Goal: Task Accomplishment & Management: Use online tool/utility

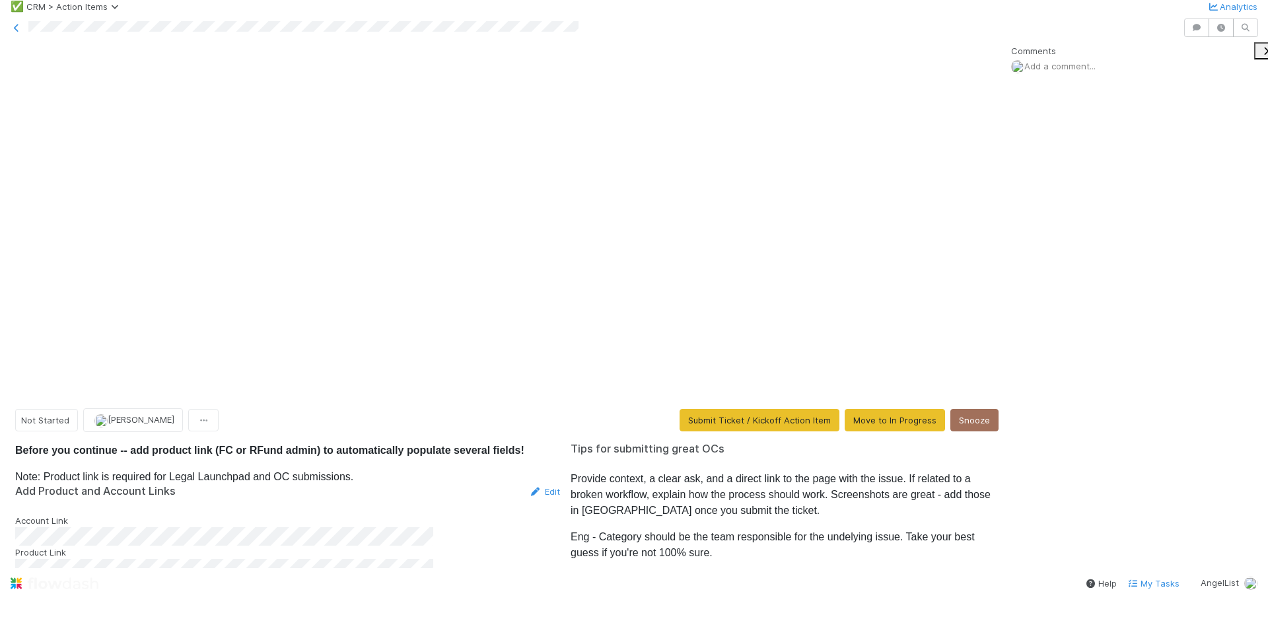
click at [529, 575] on icon at bounding box center [535, 579] width 13 height 9
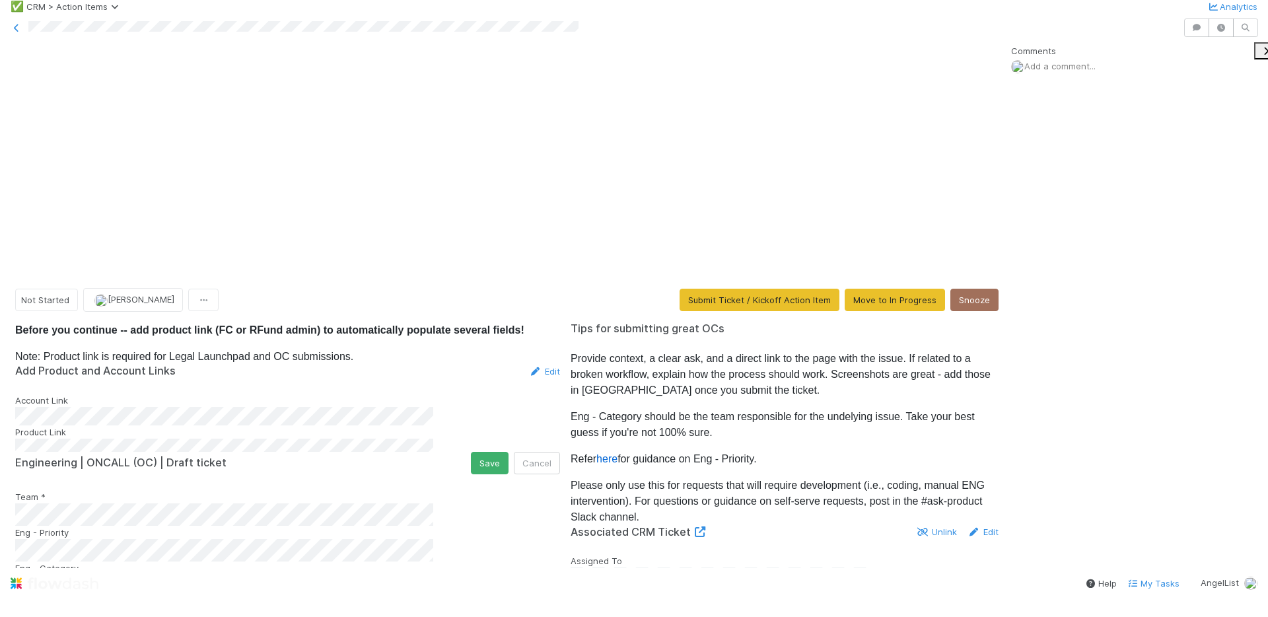
scroll to position [103, 0]
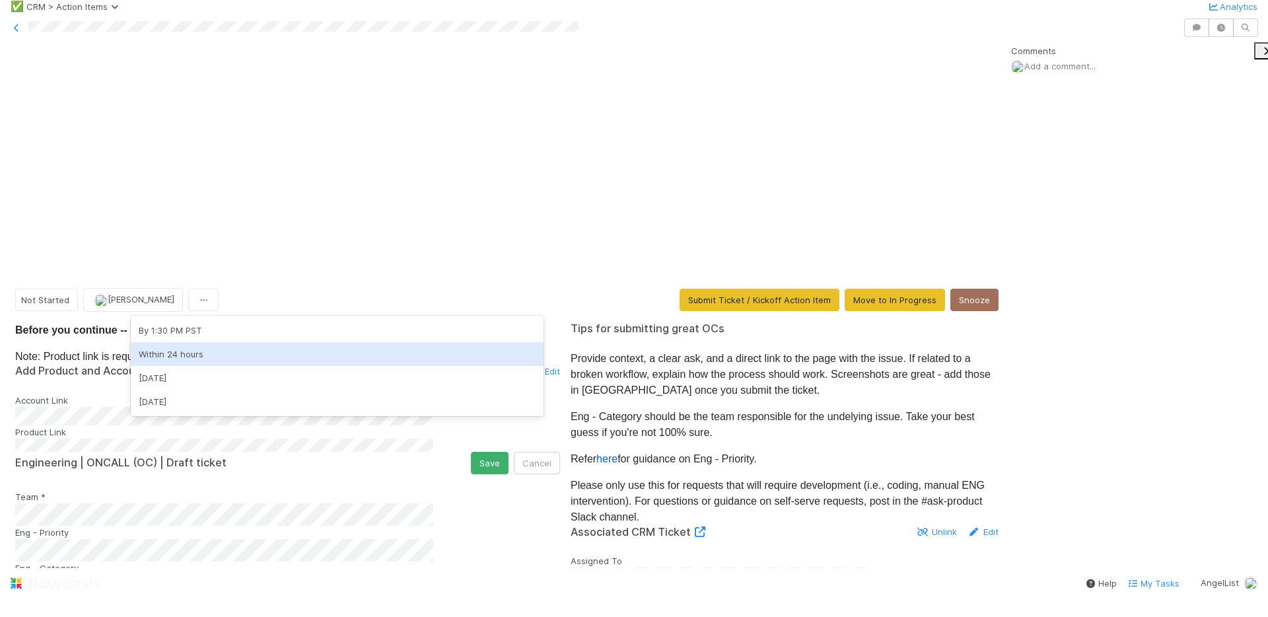
click at [233, 350] on div "Within 24 hours" at bounding box center [337, 354] width 413 height 24
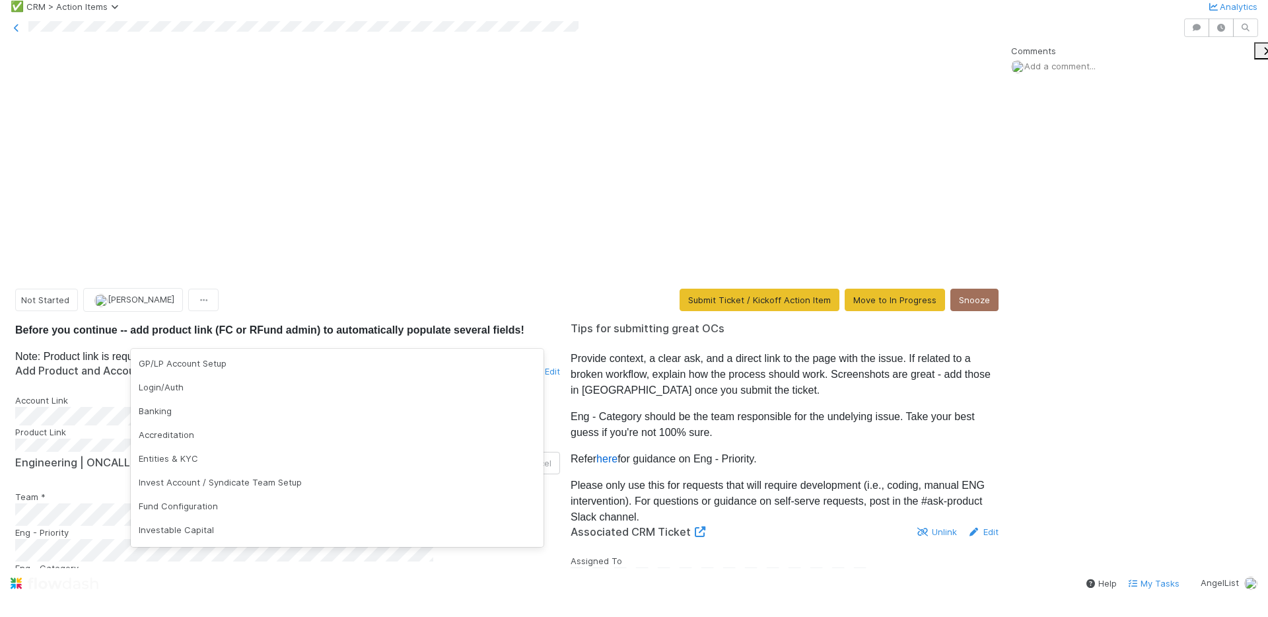
scroll to position [240, 0]
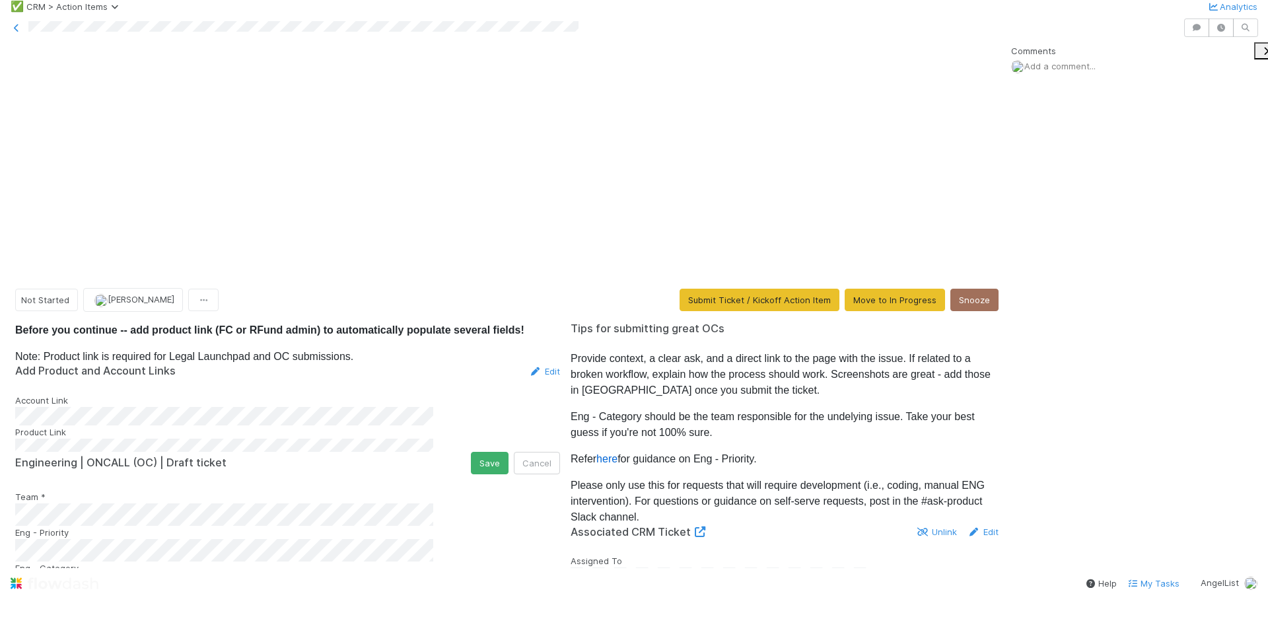
click at [213, 452] on div "Engineering | ONCALL (OC) | Draft ticket Save Cancel" at bounding box center [287, 463] width 545 height 22
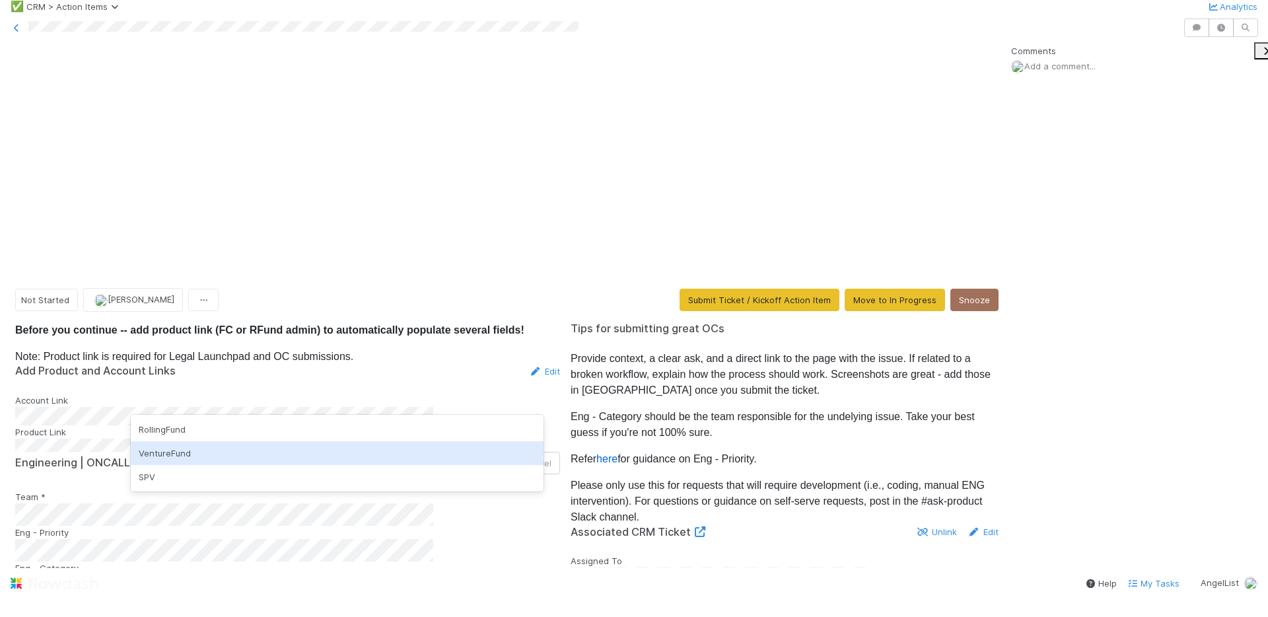
click at [174, 444] on div "VentureFund" at bounding box center [337, 453] width 413 height 24
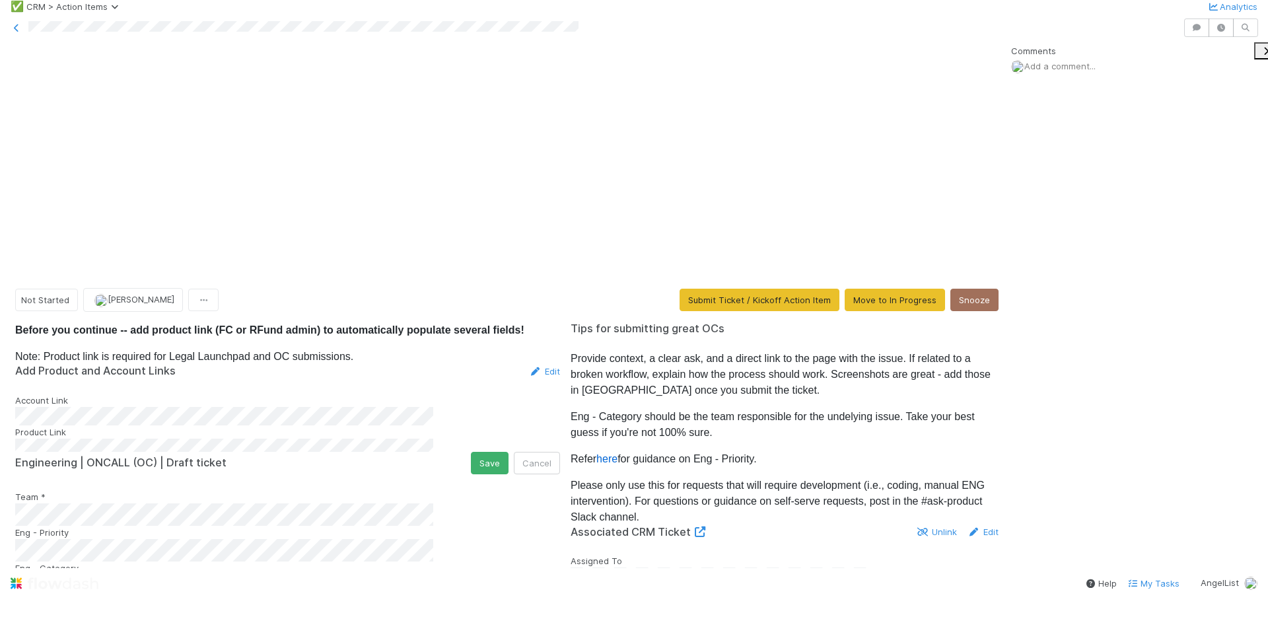
scroll to position [33, 0]
click at [471, 452] on button "Save" at bounding box center [490, 463] width 38 height 22
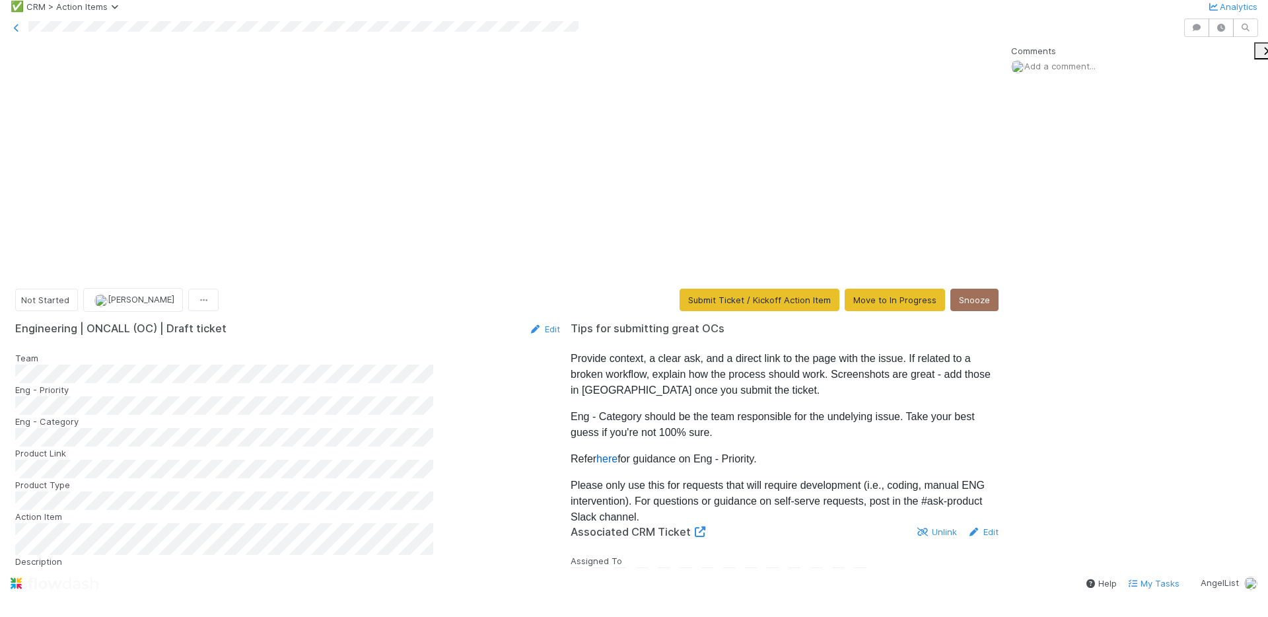
scroll to position [0, 0]
click at [720, 289] on button "Submit Ticket / Kickoff Action Item" at bounding box center [760, 300] width 160 height 22
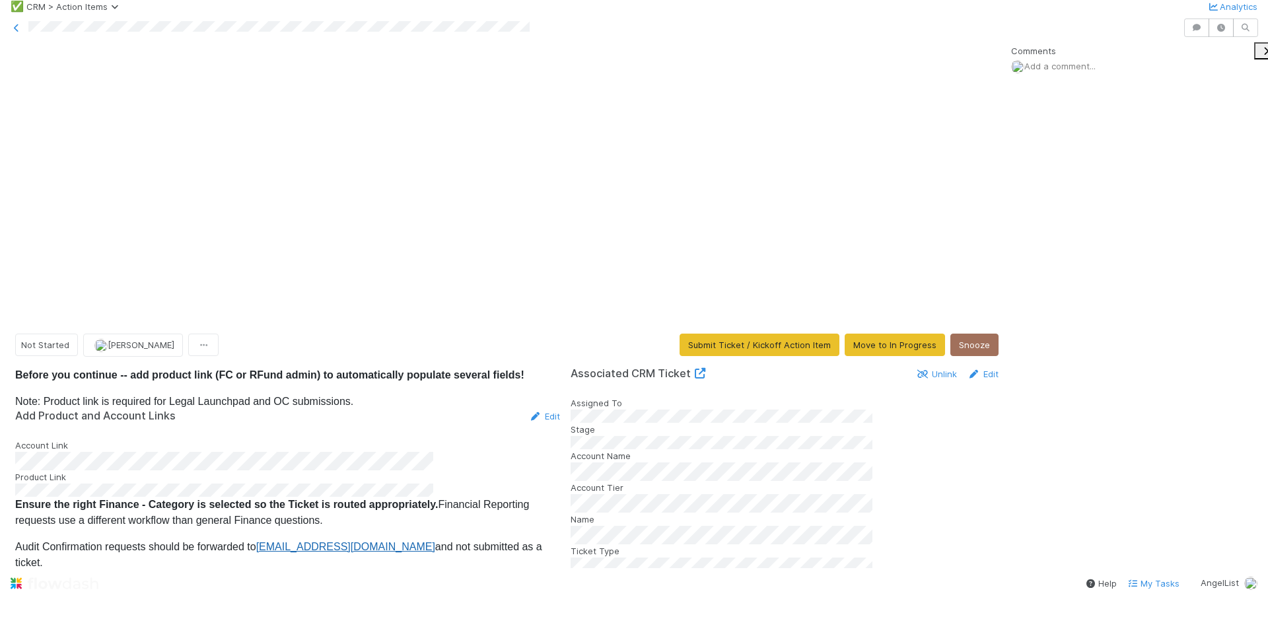
scroll to position [170, 0]
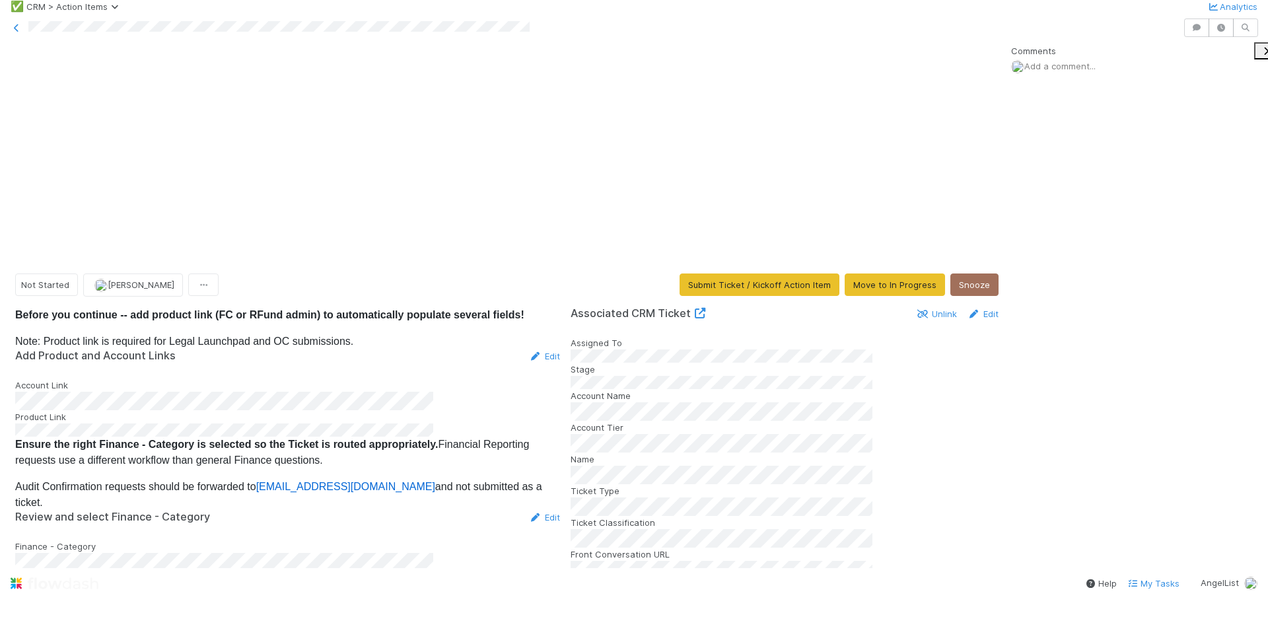
scroll to position [314, 0]
click at [479, 571] on button "Save" at bounding box center [490, 582] width 38 height 22
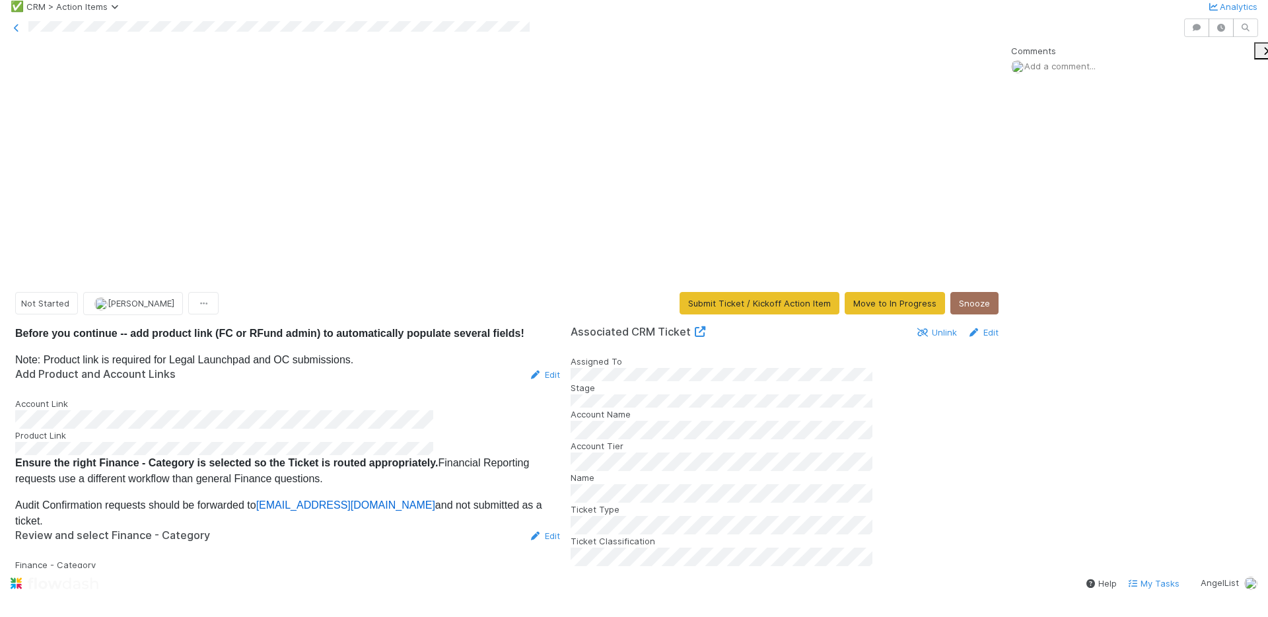
click at [529, 592] on icon at bounding box center [535, 596] width 13 height 9
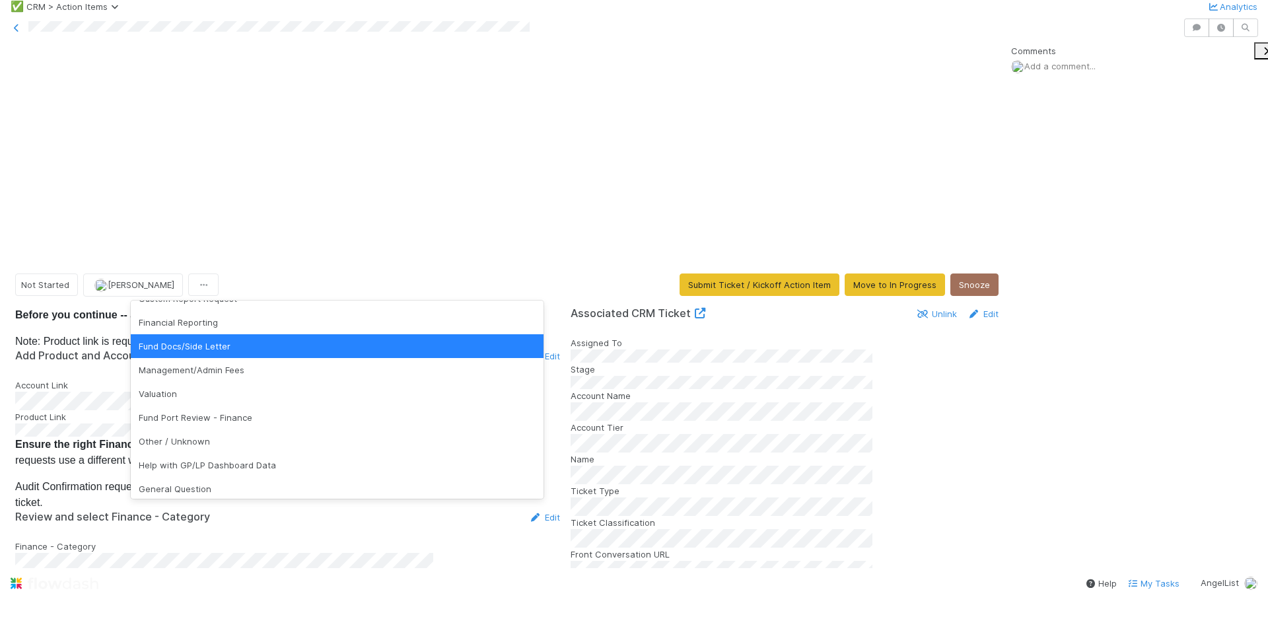
scroll to position [45, 0]
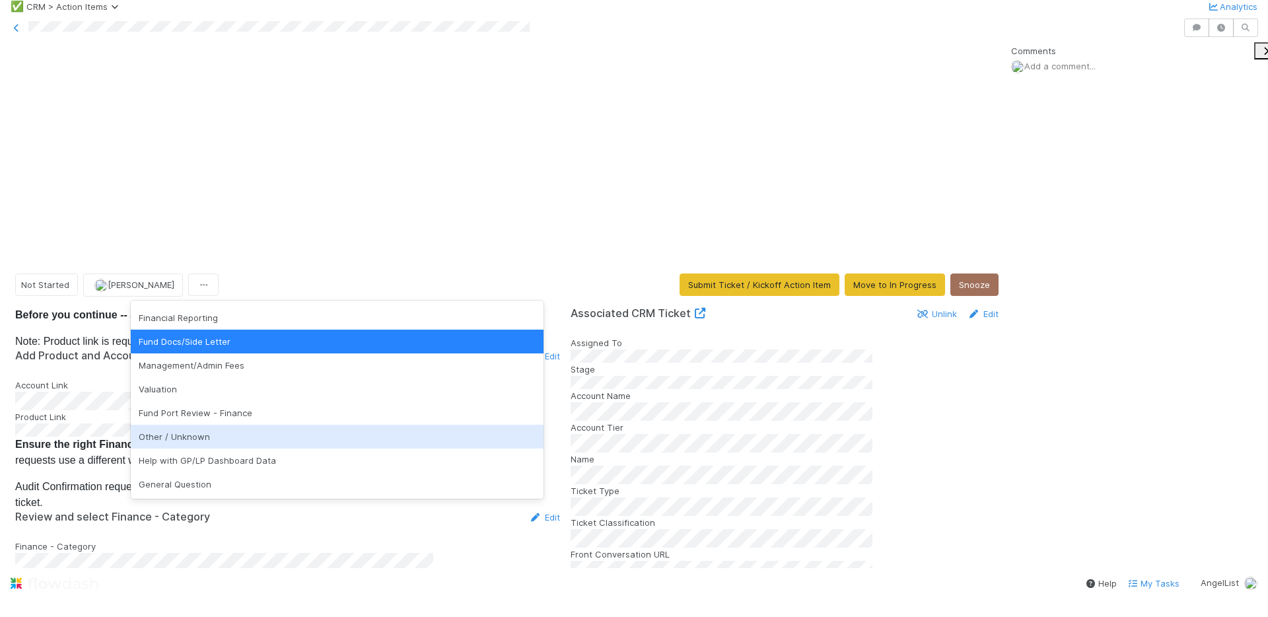
click at [199, 443] on div "Other / Unknown" at bounding box center [337, 437] width 413 height 24
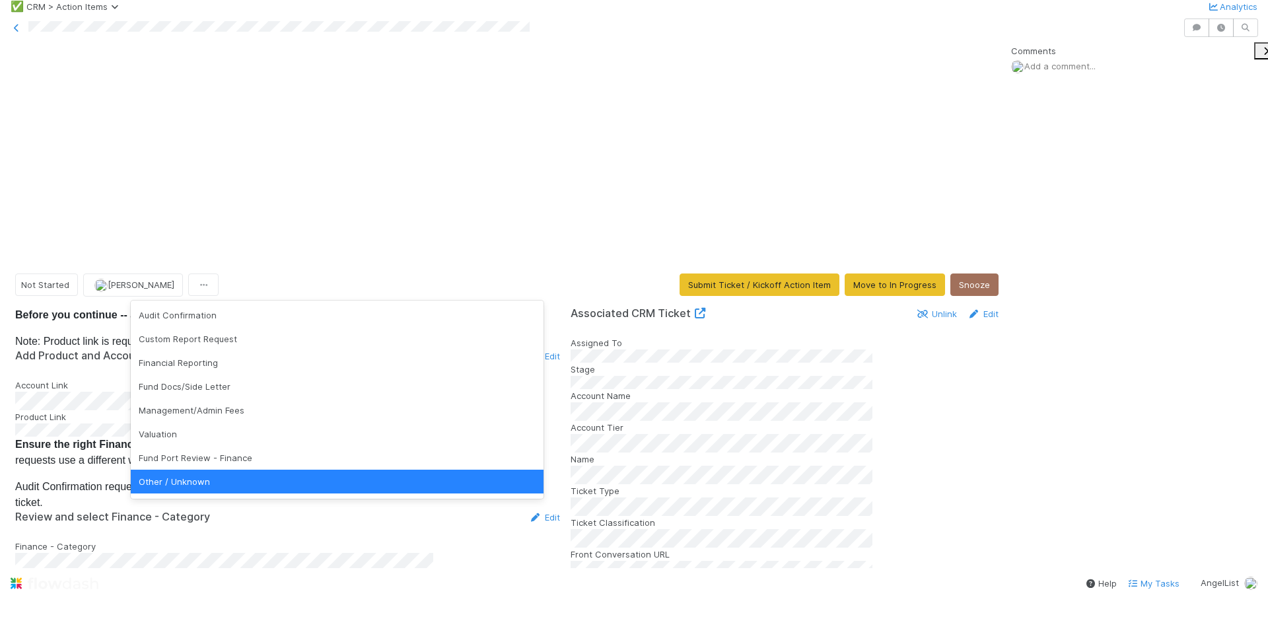
scroll to position [3, 0]
click at [332, 571] on div "Finance | Draft ticket Save Cancel" at bounding box center [287, 582] width 545 height 22
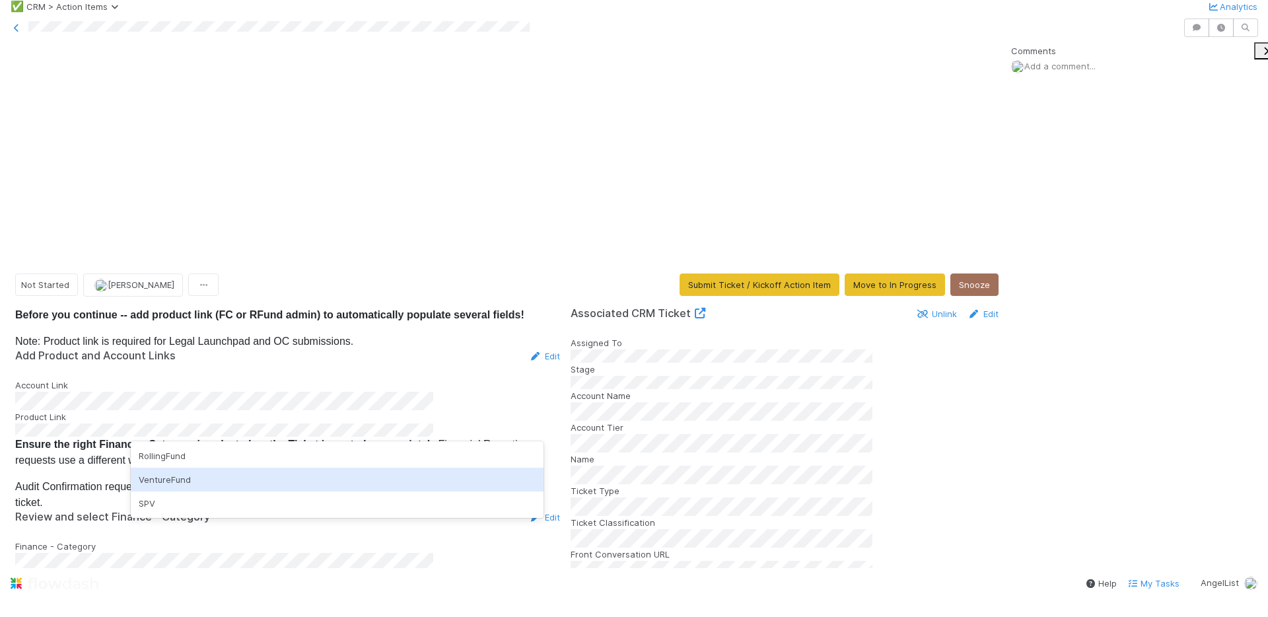
click at [188, 472] on div "VentureFund" at bounding box center [337, 480] width 413 height 24
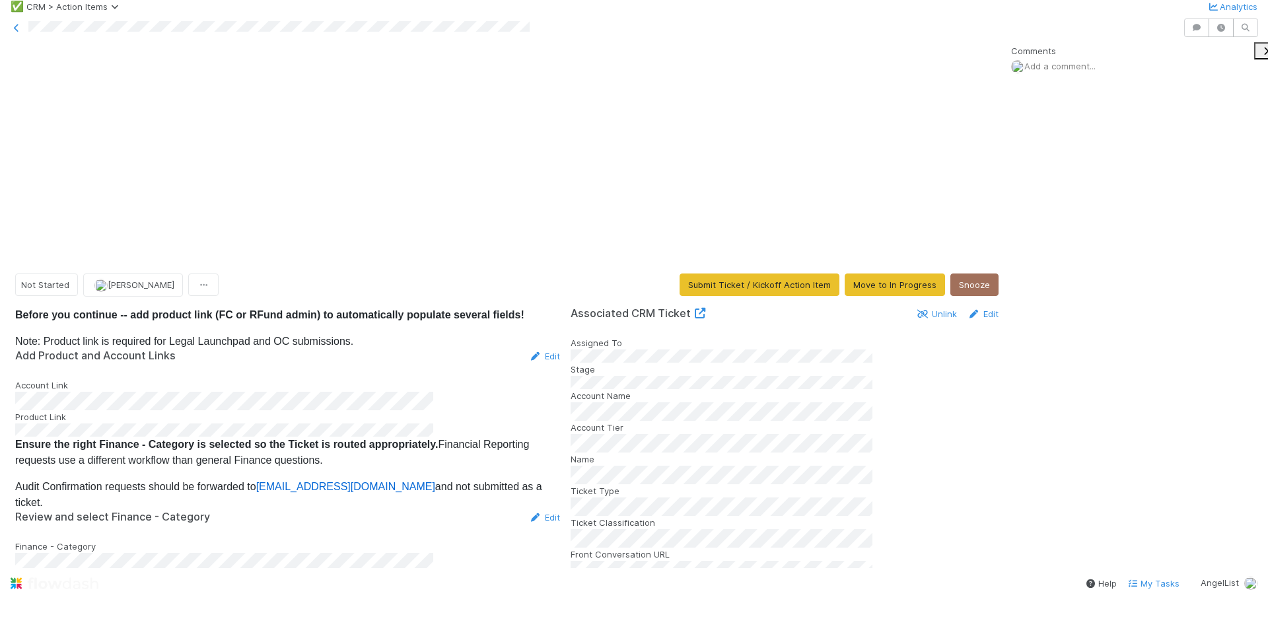
click at [471, 571] on button "Save" at bounding box center [490, 582] width 38 height 22
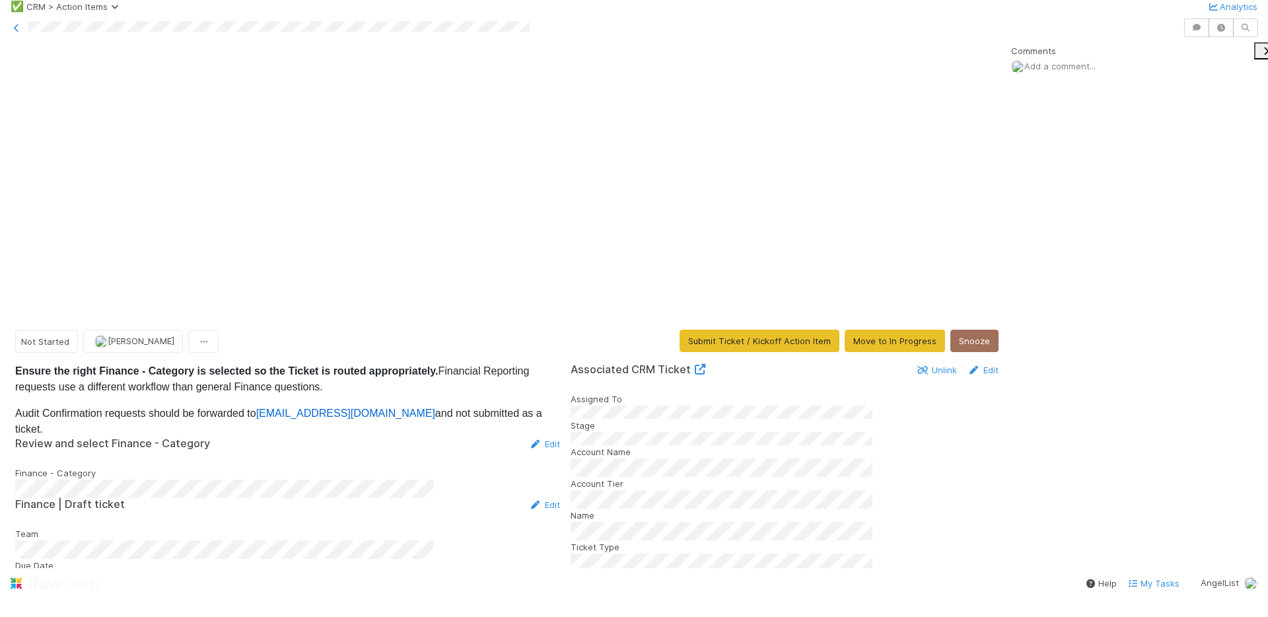
scroll to position [0, 0]
click at [766, 330] on button "Submit Ticket / Kickoff Action Item" at bounding box center [760, 341] width 160 height 22
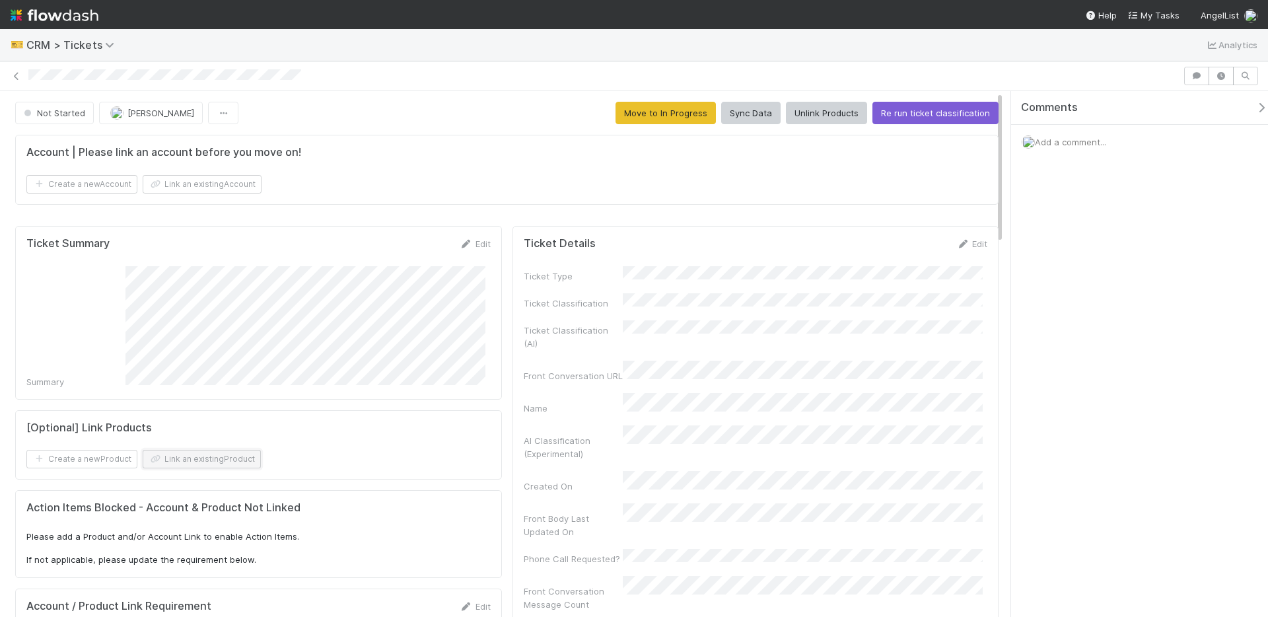
click at [234, 459] on button "Link an existing Product" at bounding box center [202, 459] width 118 height 18
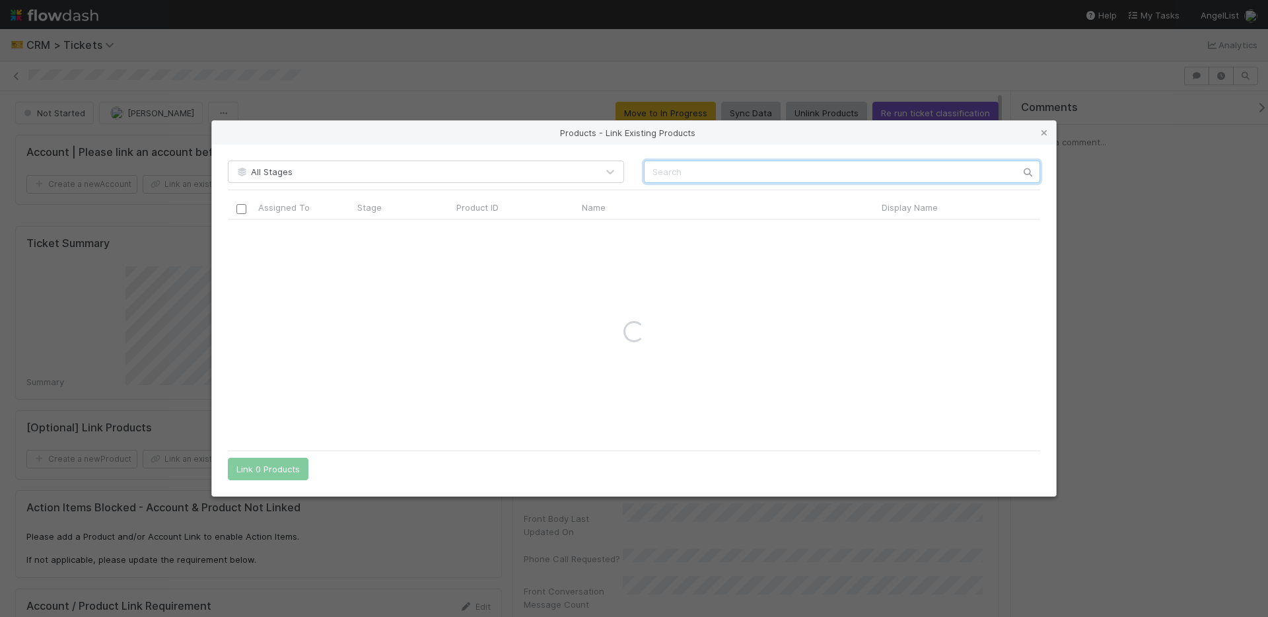
click at [690, 172] on input "text" at bounding box center [842, 171] width 396 height 22
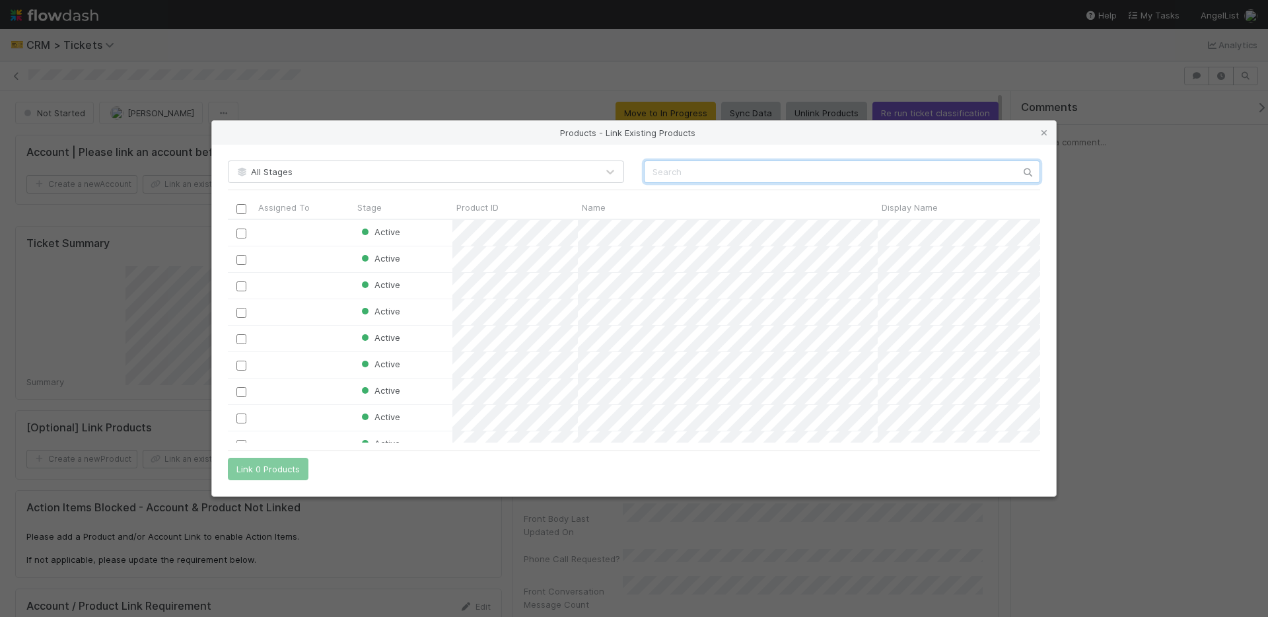
scroll to position [214, 802]
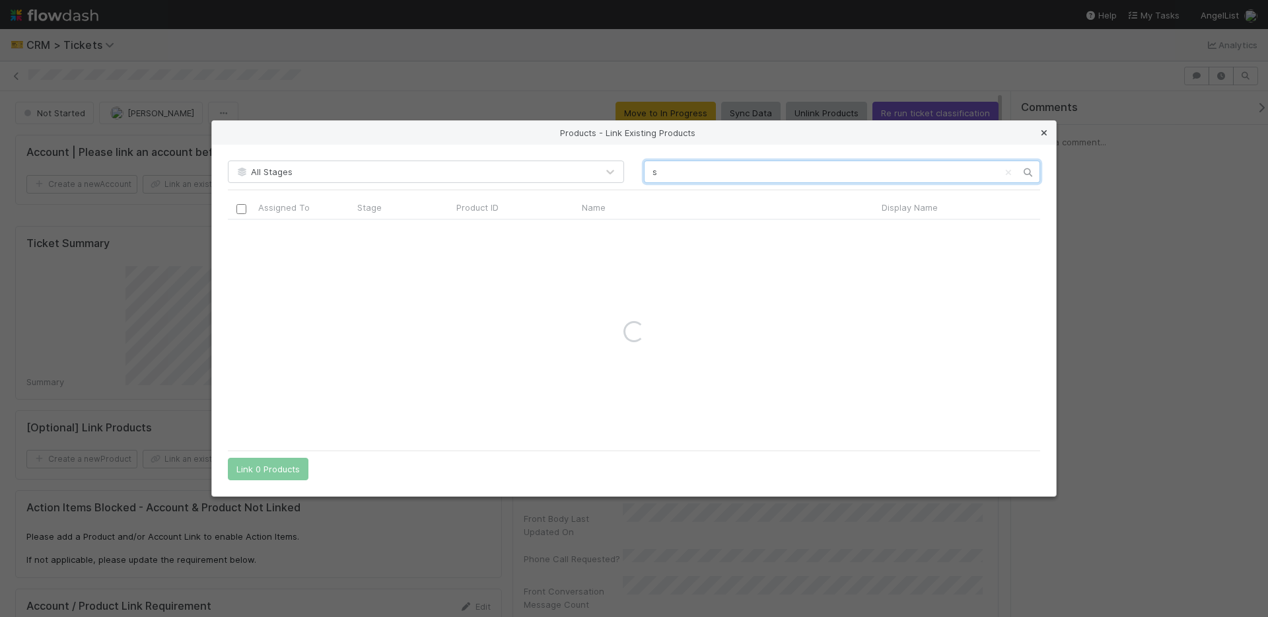
type input "s"
click at [1040, 130] on icon at bounding box center [1044, 133] width 13 height 9
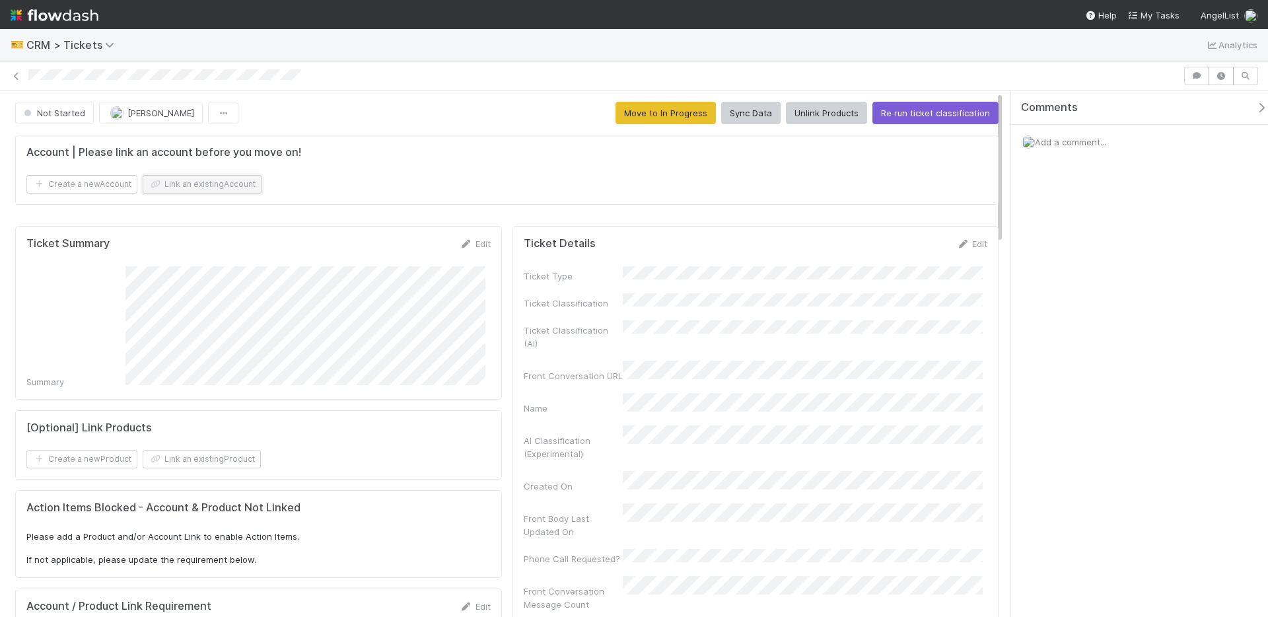
click at [191, 178] on button "Link an existing Account" at bounding box center [202, 184] width 119 height 18
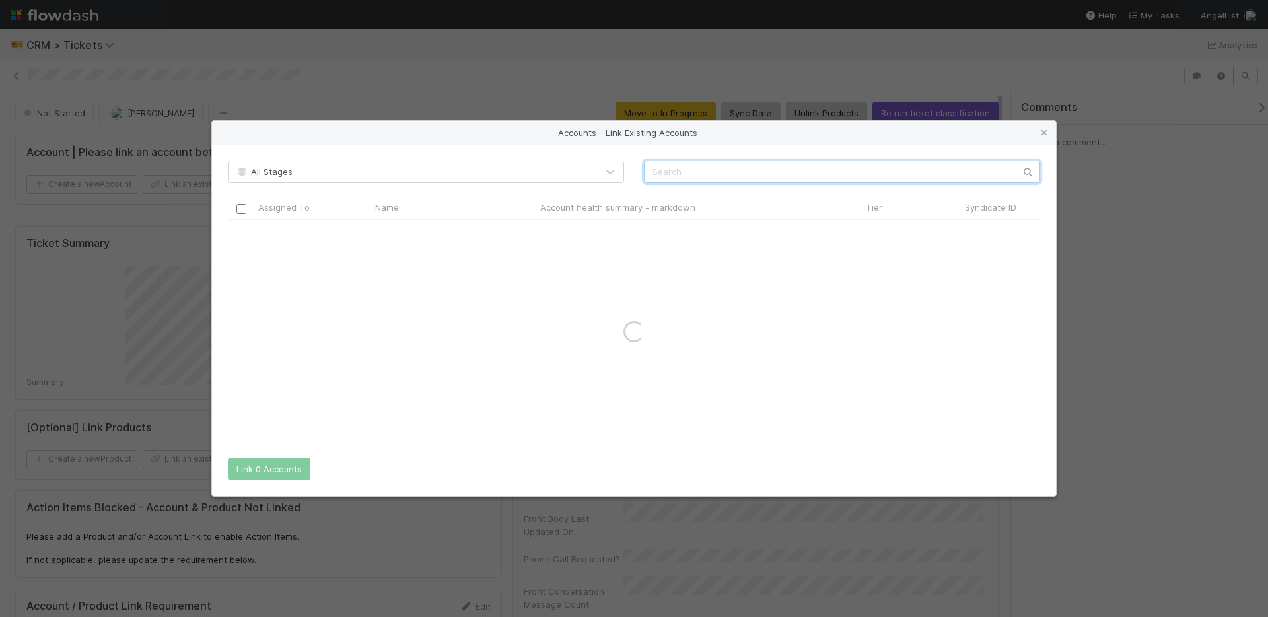
click at [732, 166] on input "text" at bounding box center [842, 171] width 396 height 22
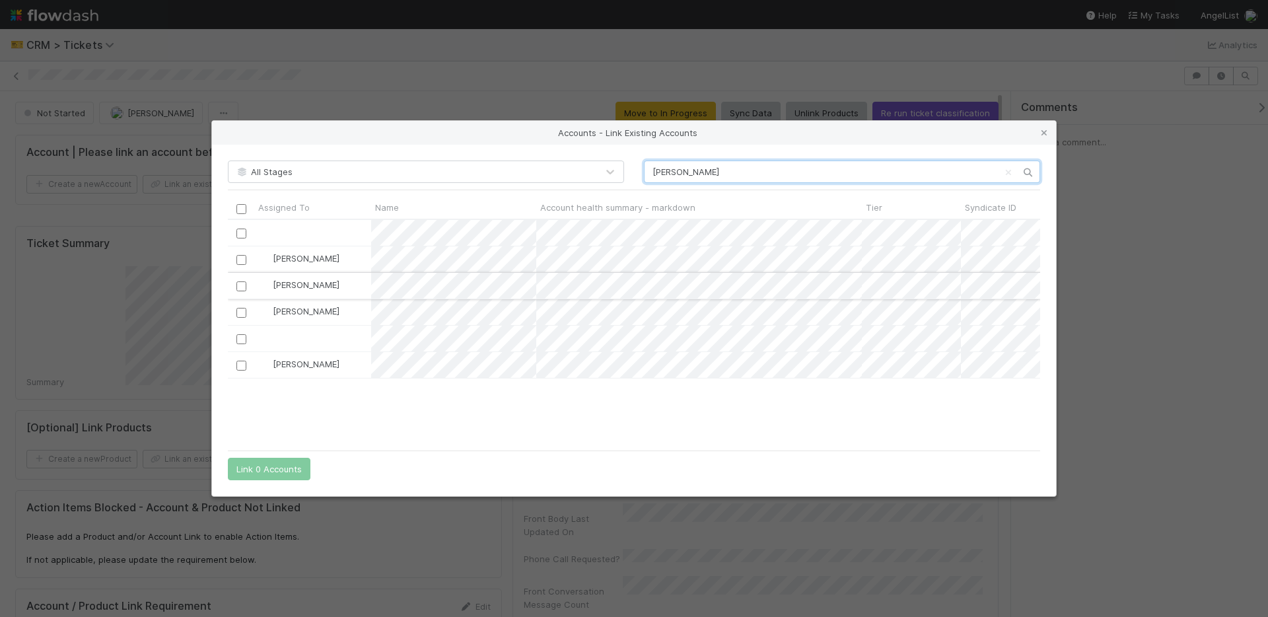
type input "[PERSON_NAME]"
click at [242, 286] on input "checkbox" at bounding box center [241, 286] width 10 height 10
click at [273, 470] on button "Link 1 Account" at bounding box center [266, 469] width 77 height 22
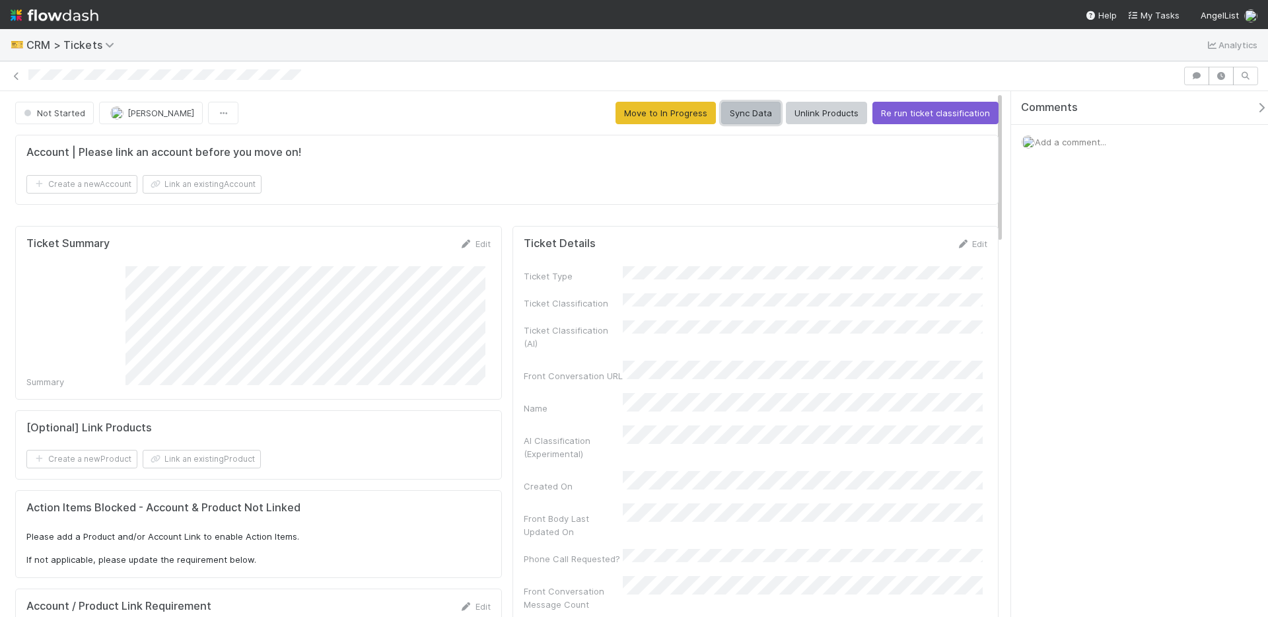
click at [756, 119] on button "Sync Data" at bounding box center [750, 113] width 59 height 22
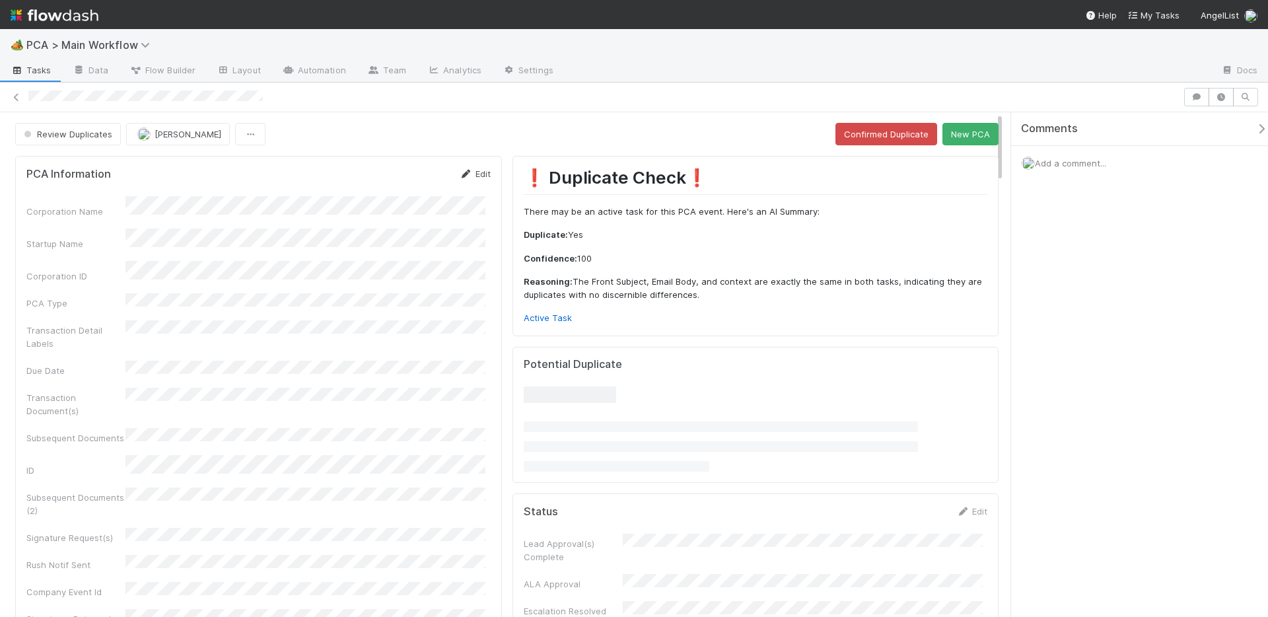
click at [479, 174] on link "Edit" at bounding box center [475, 173] width 31 height 11
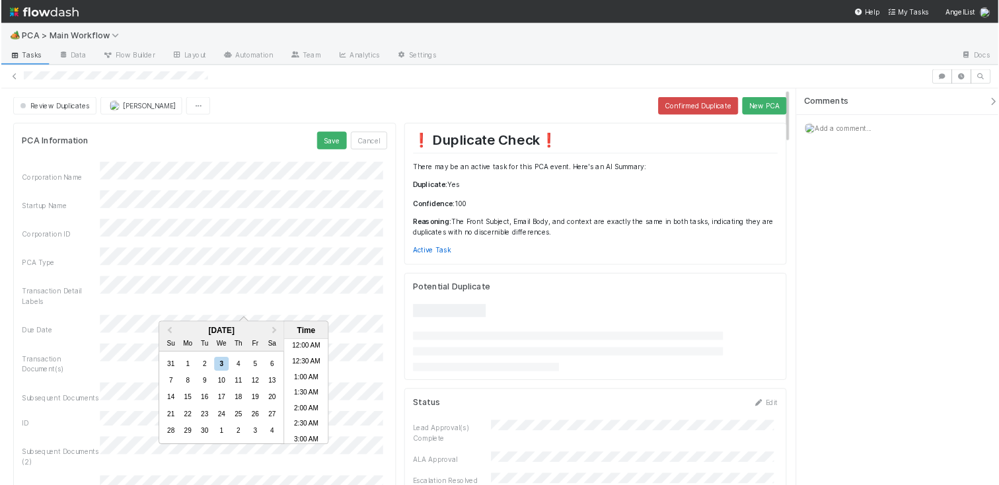
scroll to position [439, 0]
click at [321, 467] on div "5" at bounding box center [323, 463] width 18 height 18
click at [415, 178] on button "Save" at bounding box center [421, 178] width 38 height 22
